Goal: Task Accomplishment & Management: Manage account settings

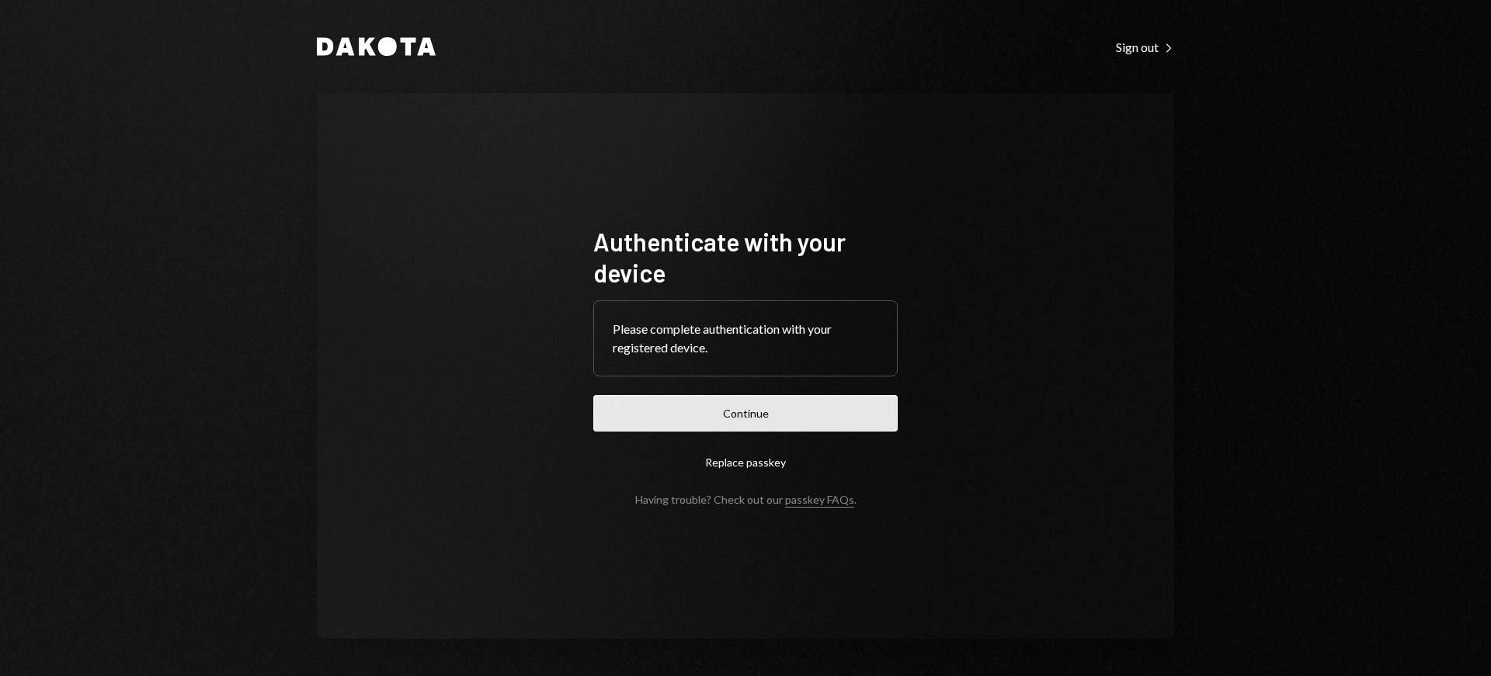
click at [745, 419] on button "Continue" at bounding box center [745, 413] width 304 height 36
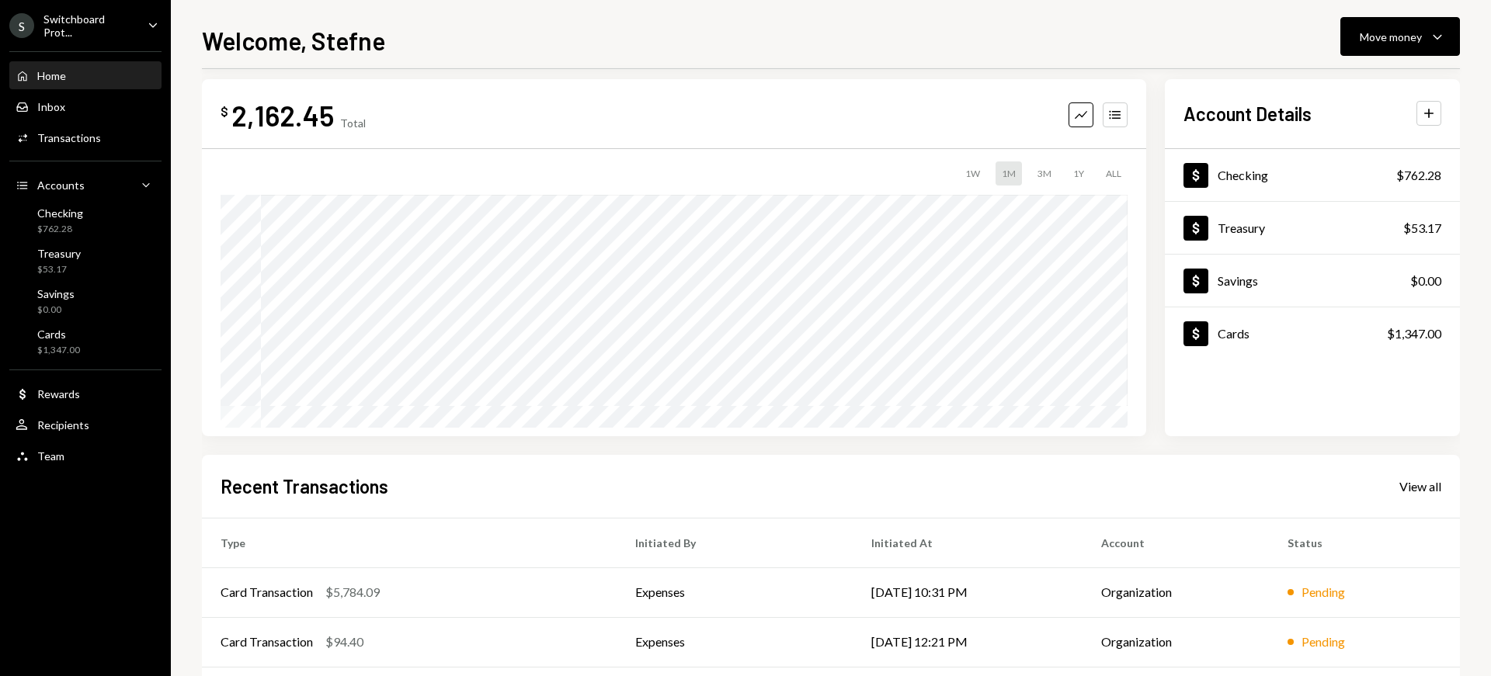
scroll to position [27, 0]
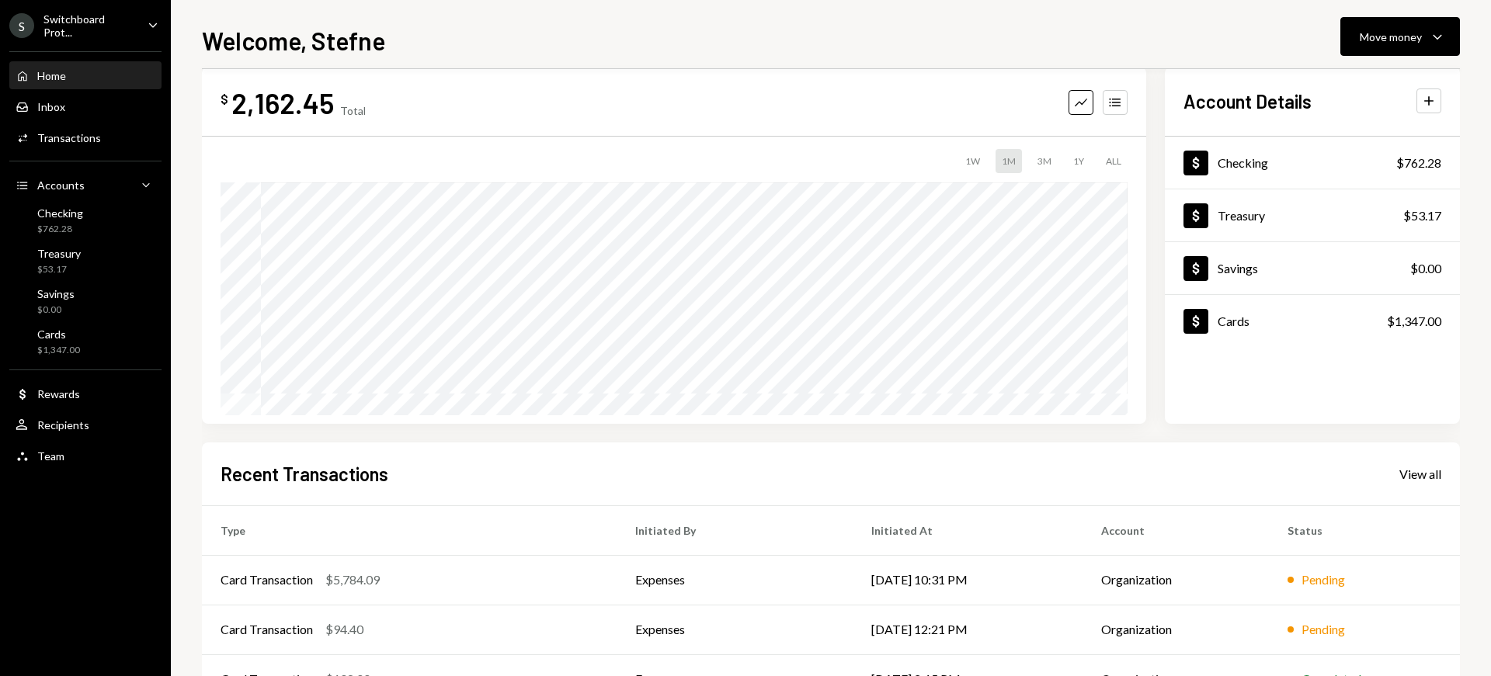
click at [1454, 478] on div "Recent Transactions View all Type Initiated By Initiated At Account Status Card…" at bounding box center [831, 624] width 1258 height 362
click at [1416, 464] on div "Recent Transactions View all" at bounding box center [831, 474] width 1221 height 26
click at [1413, 475] on div "View all" at bounding box center [1420, 475] width 42 height 16
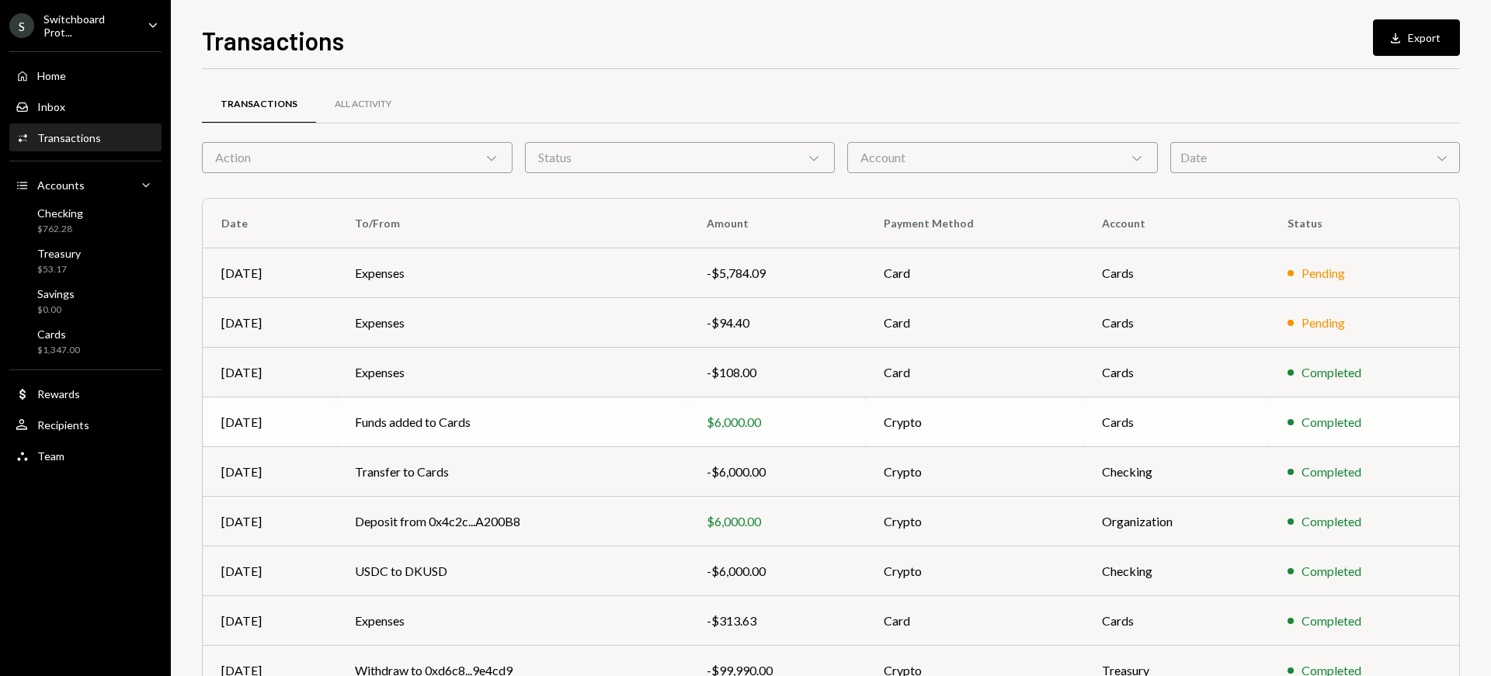
scroll to position [134, 0]
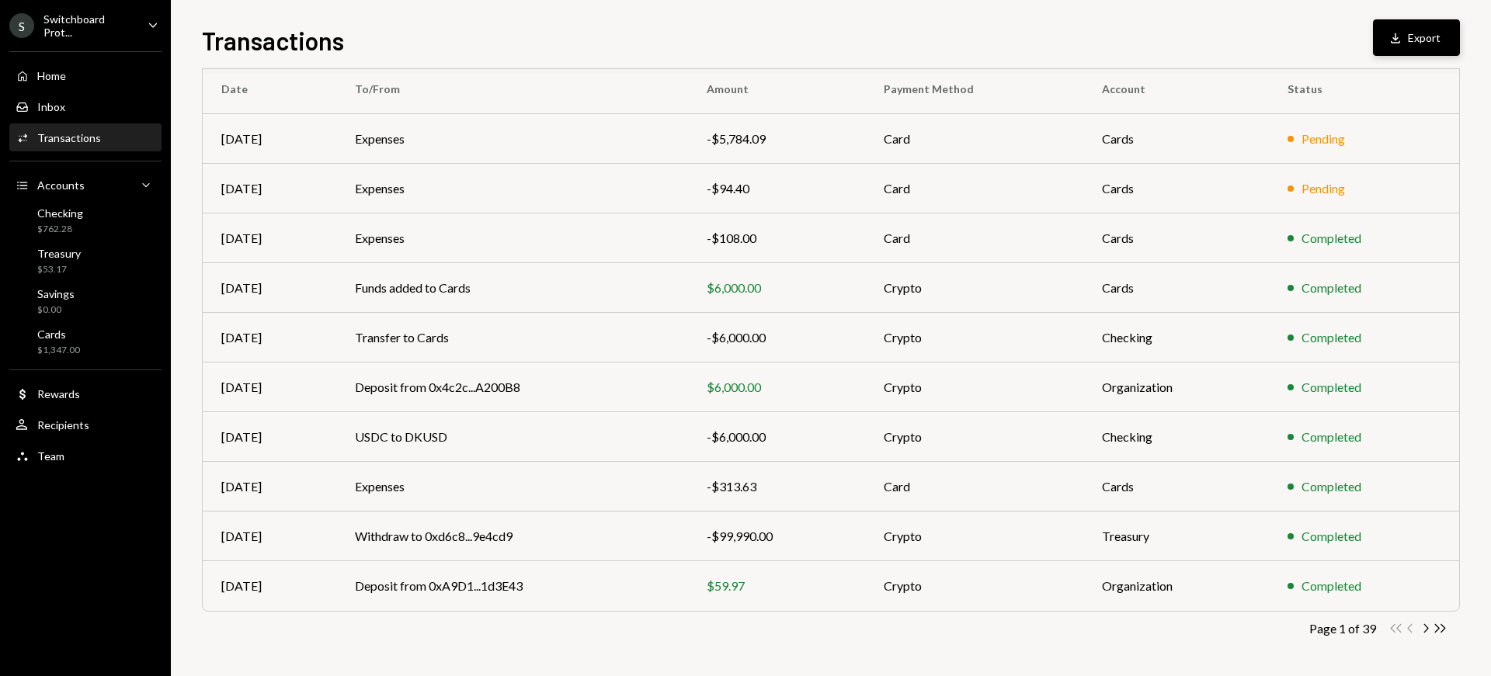
click at [1422, 33] on button "Download Export" at bounding box center [1416, 37] width 87 height 36
click at [1441, 631] on icon "Double Arrow Right" at bounding box center [1440, 628] width 15 height 15
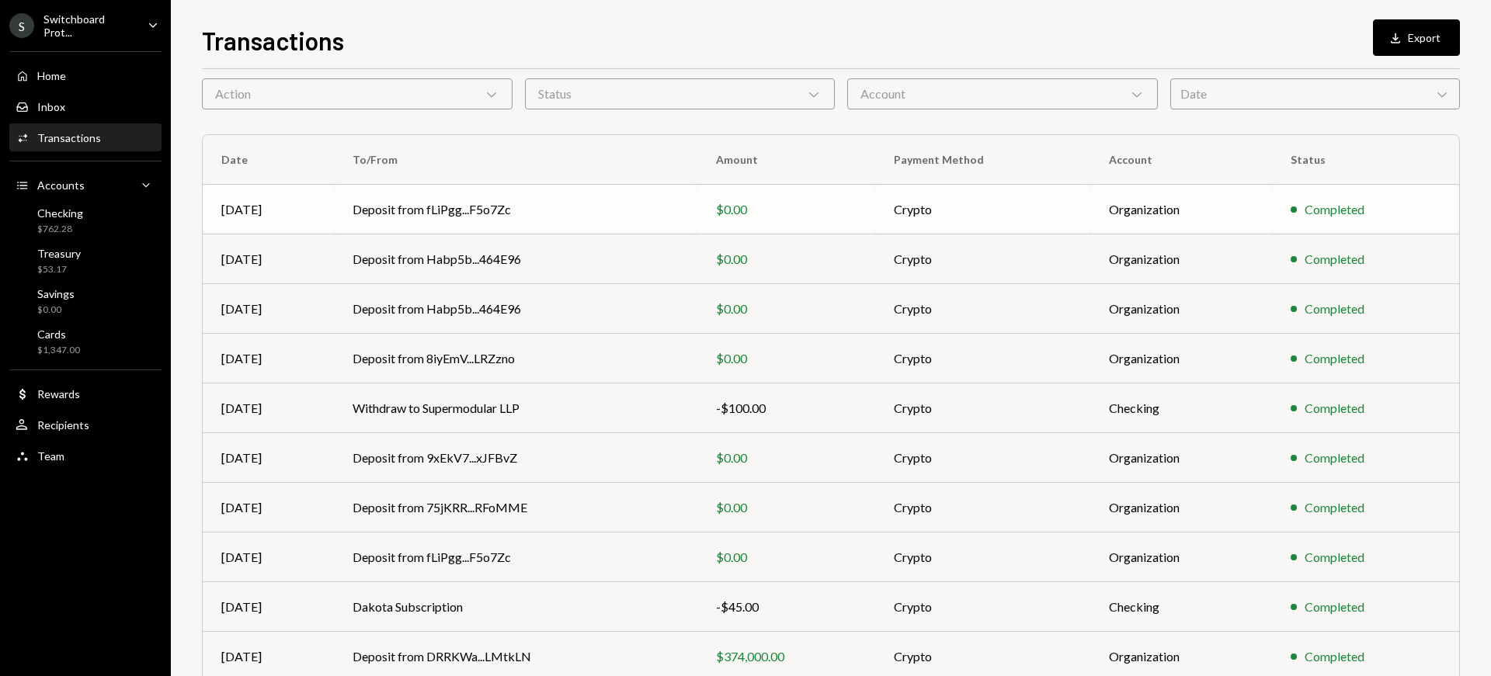
scroll to position [0, 0]
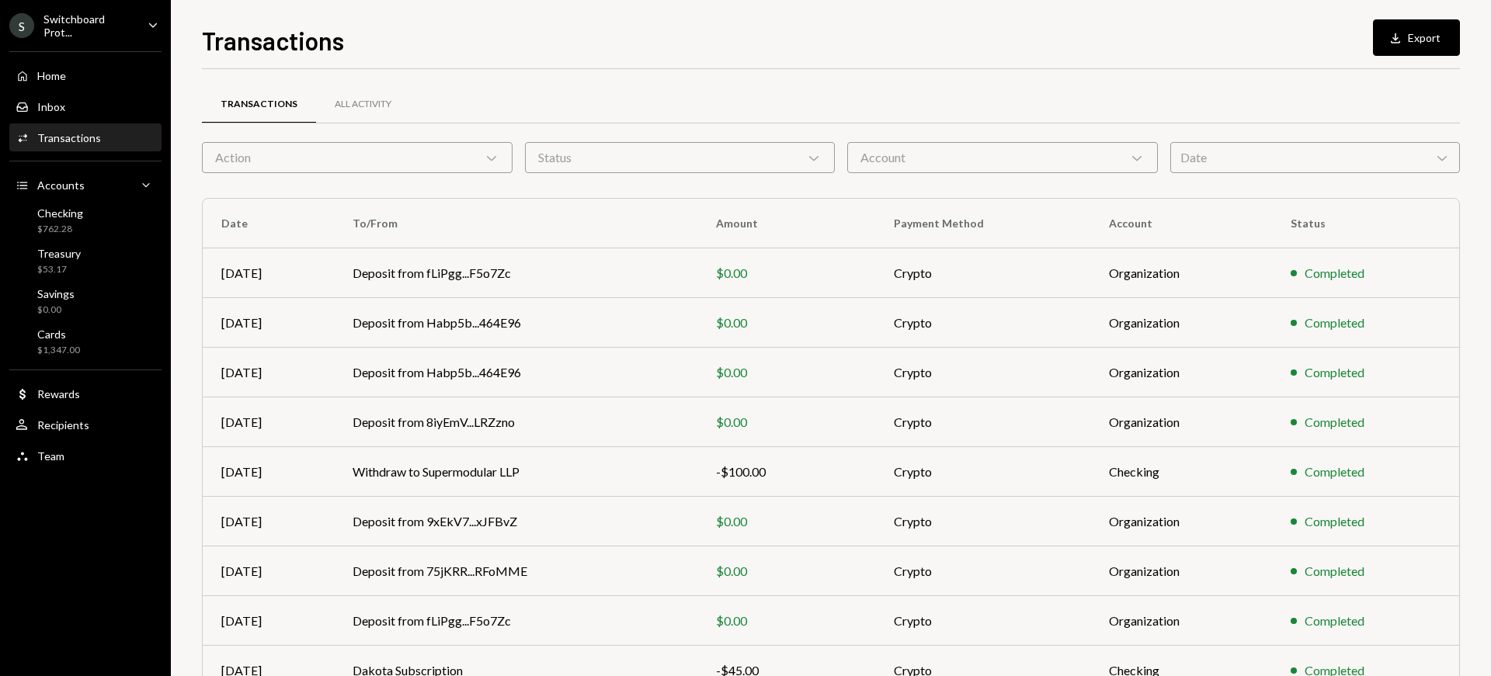
click at [1003, 151] on div "Account Chevron Down" at bounding box center [1002, 157] width 311 height 31
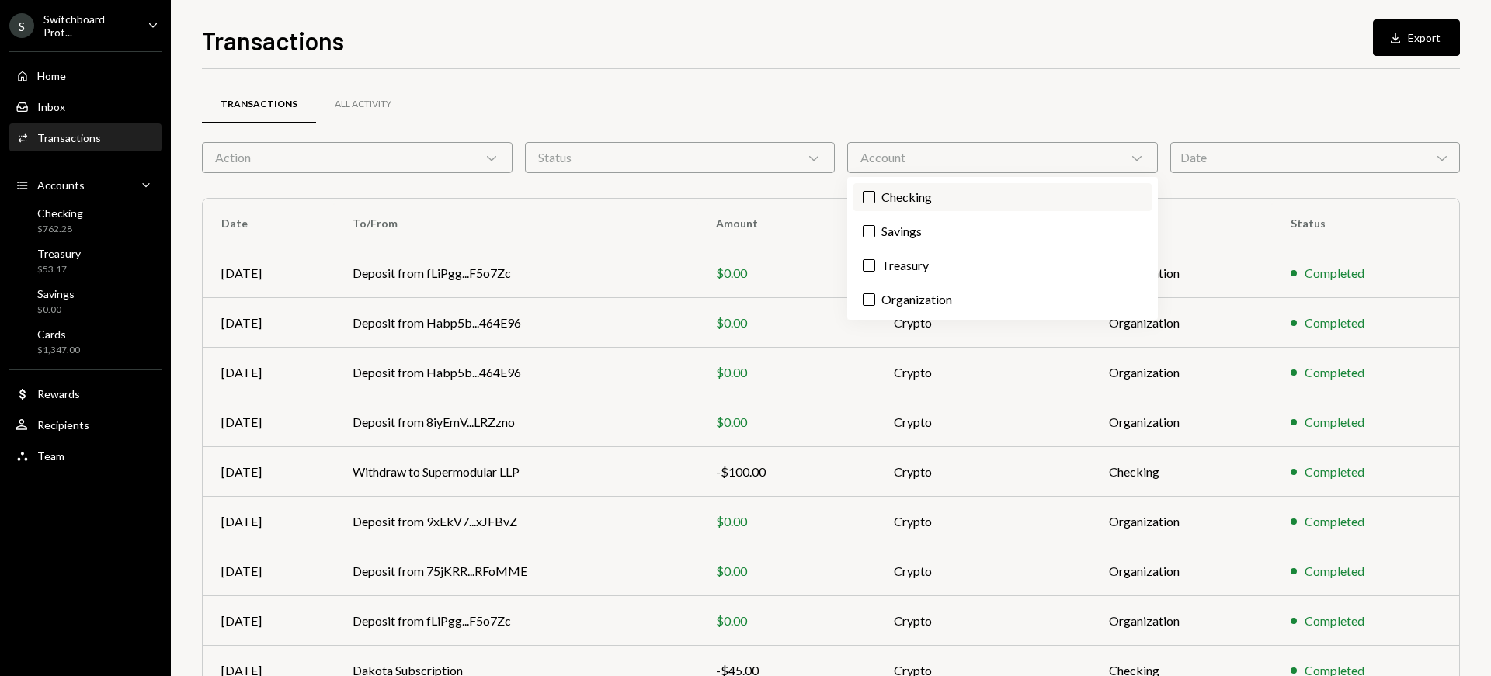
click at [866, 196] on button "Checking" at bounding box center [869, 197] width 12 height 12
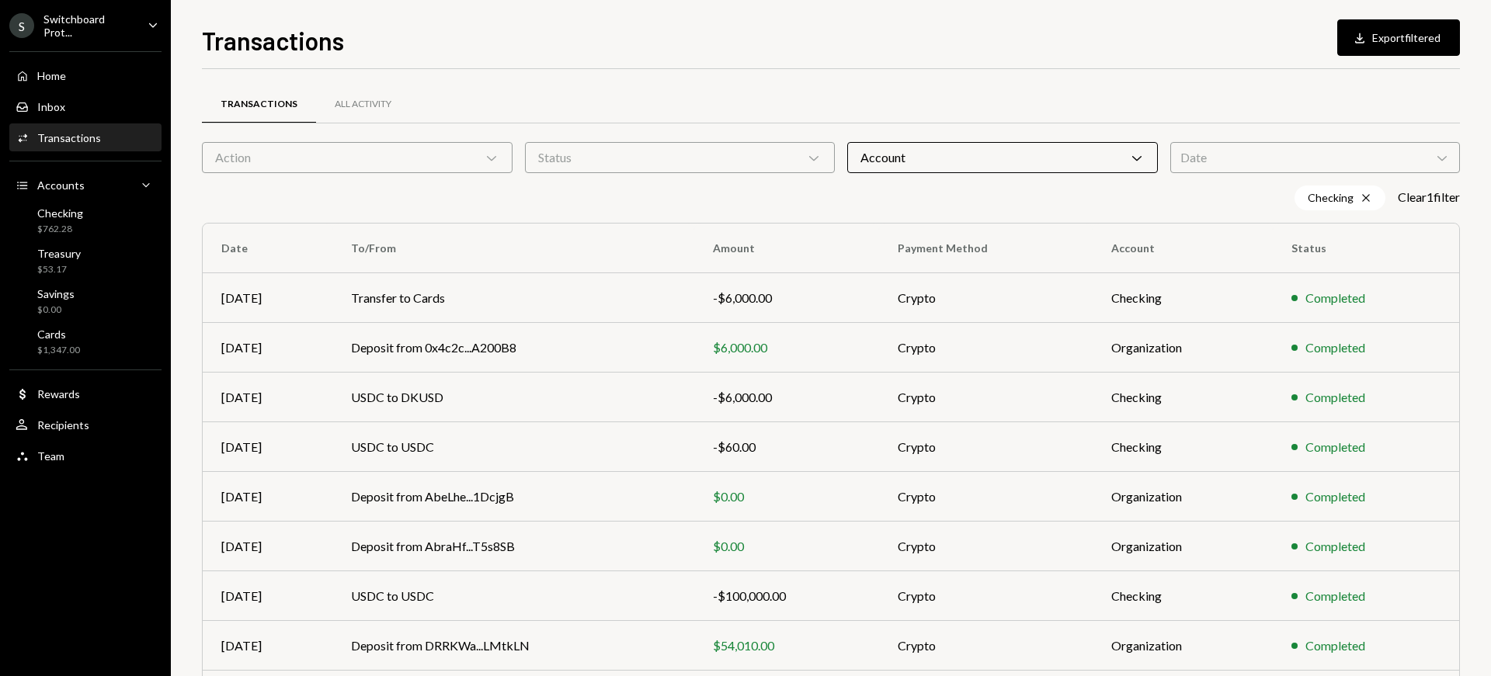
click at [703, 200] on div "Checking Cross Clear 1 filter" at bounding box center [831, 198] width 1258 height 25
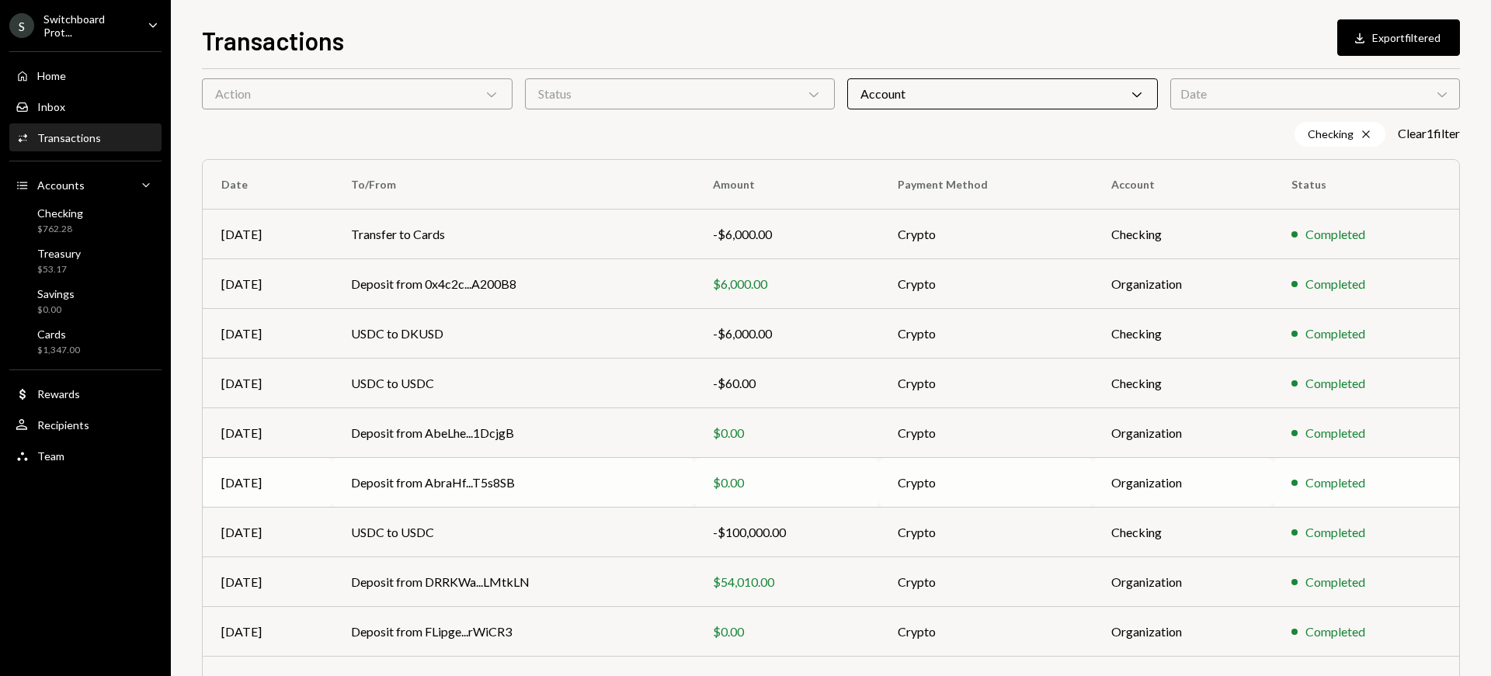
scroll to position [159, 0]
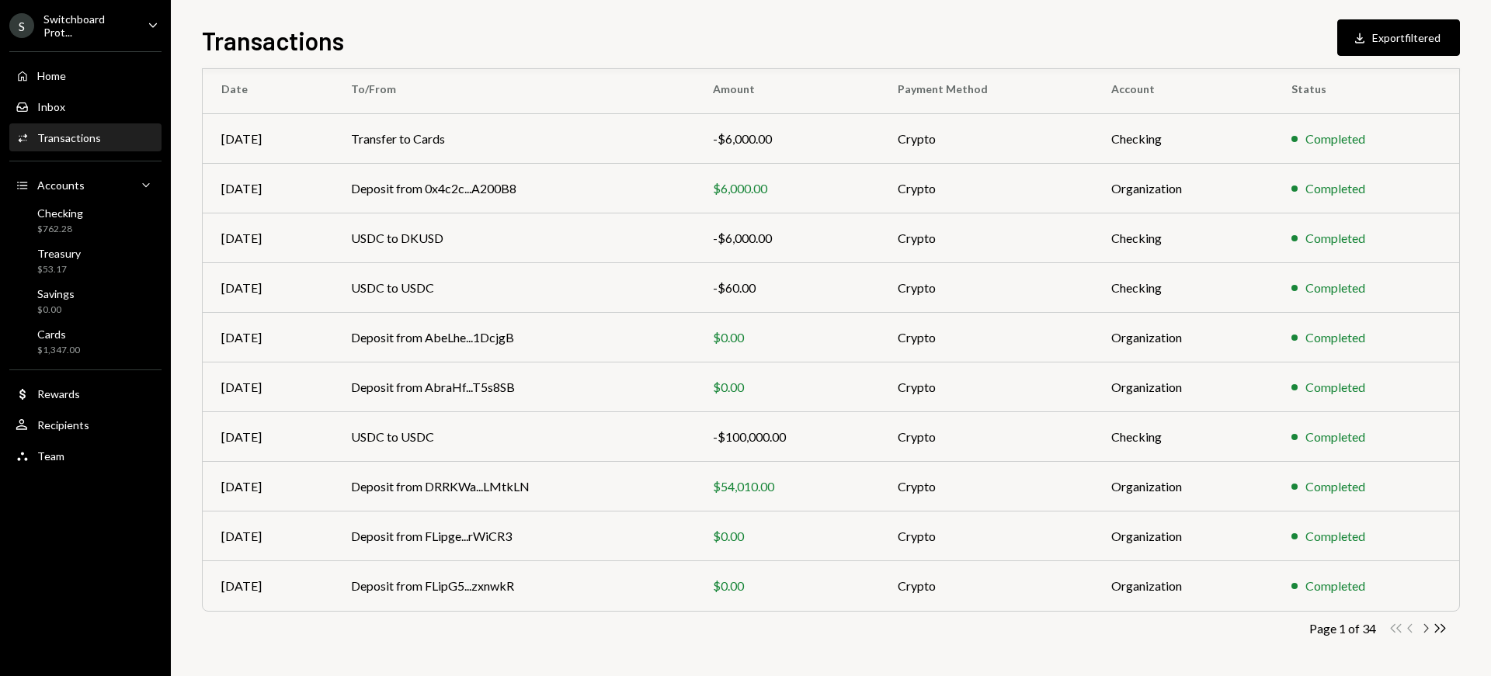
click at [1424, 630] on icon "Chevron Right" at bounding box center [1425, 628] width 15 height 15
